Goal: Subscribe to service/newsletter

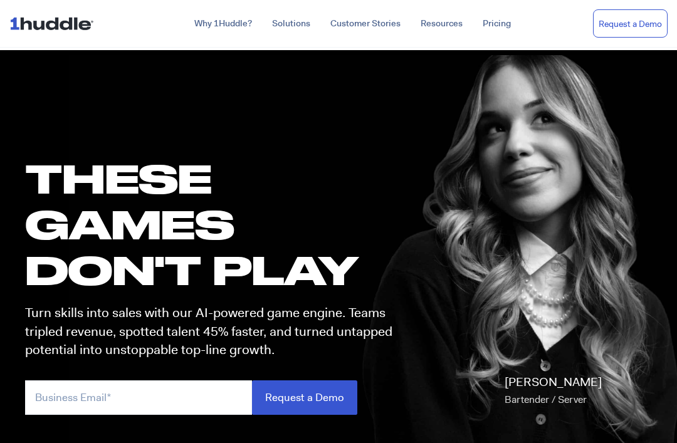
click at [67, 35] on img at bounding box center [54, 23] width 90 height 24
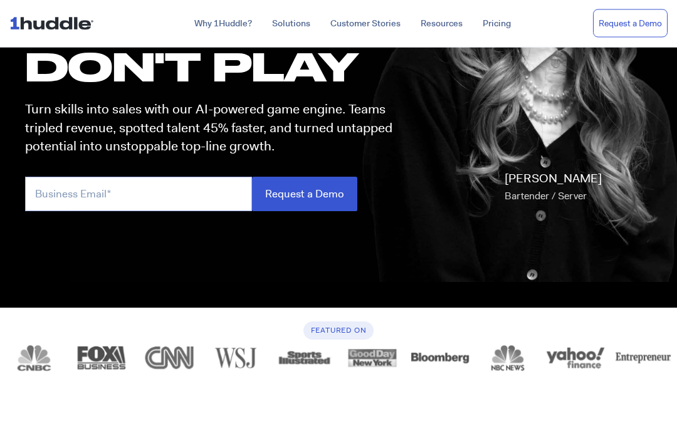
click at [192, 204] on input "email" at bounding box center [138, 195] width 227 height 35
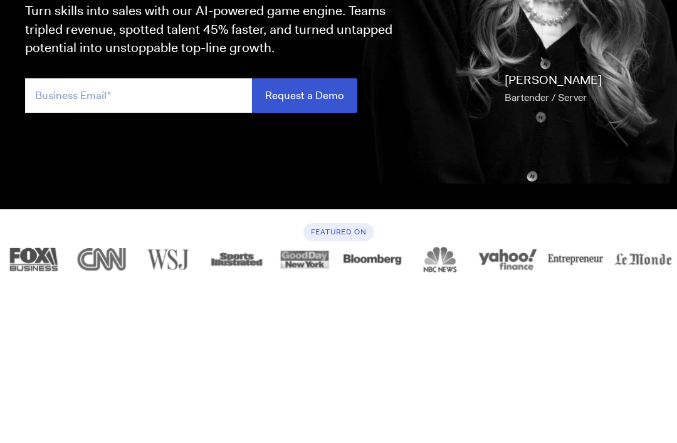
click at [486, 161] on div "these GAMES DON'T PLAY Turn skills into sales with our AI-powered game engine. …" at bounding box center [339, 98] width 652 height 422
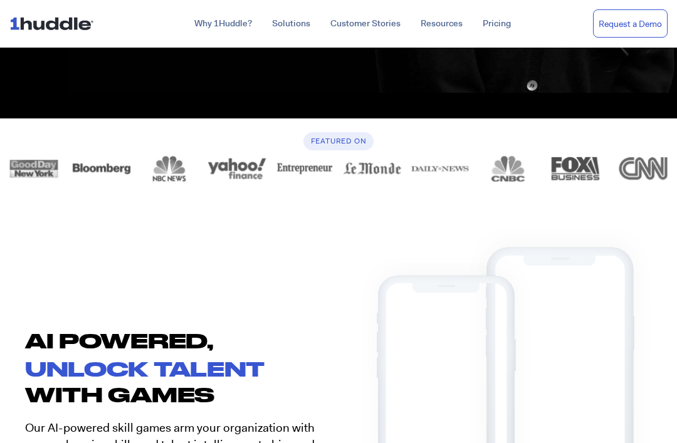
scroll to position [0, 0]
